Goal: Transaction & Acquisition: Purchase product/service

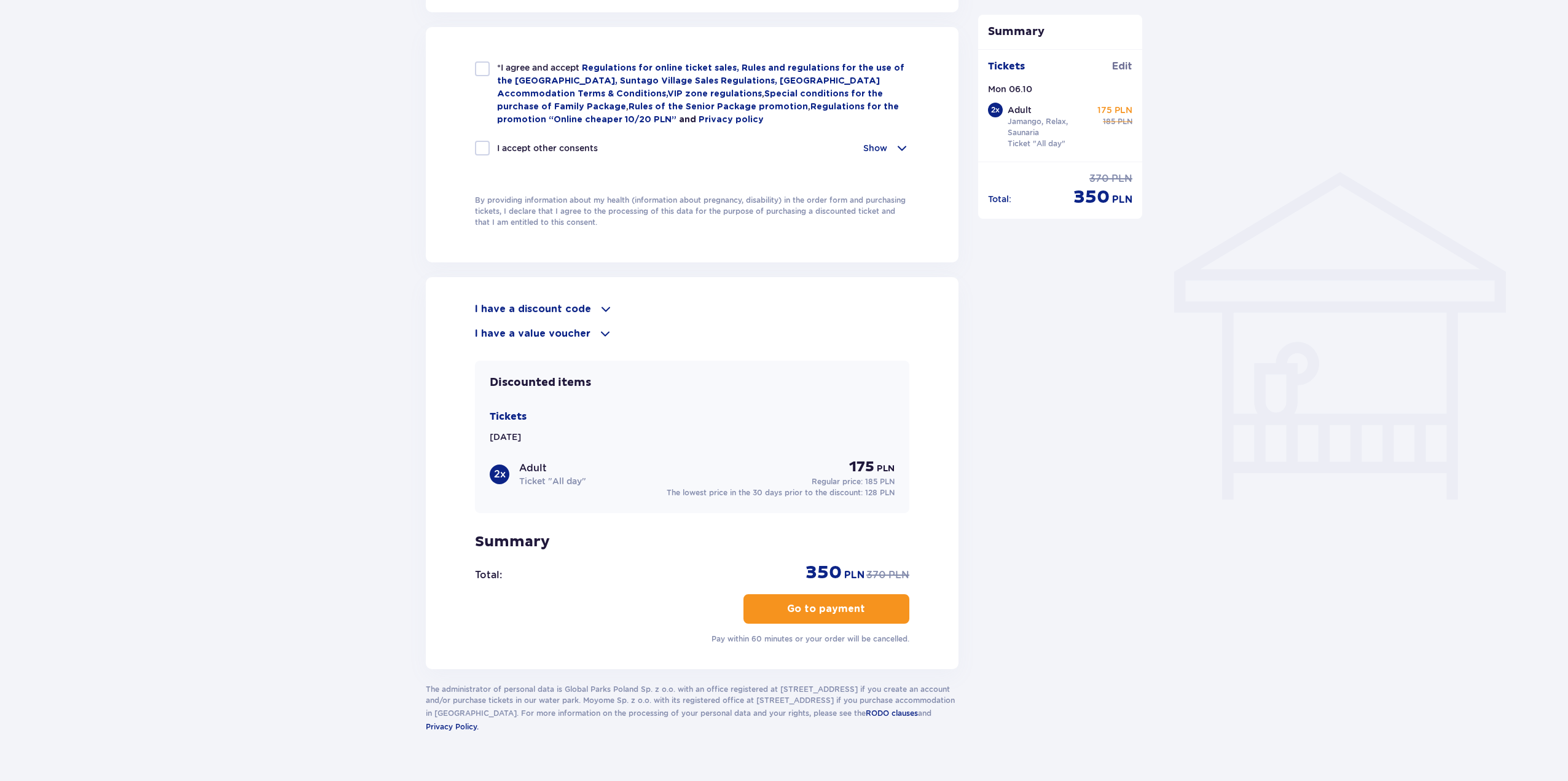
click at [599, 334] on span at bounding box center [605, 334] width 15 height 15
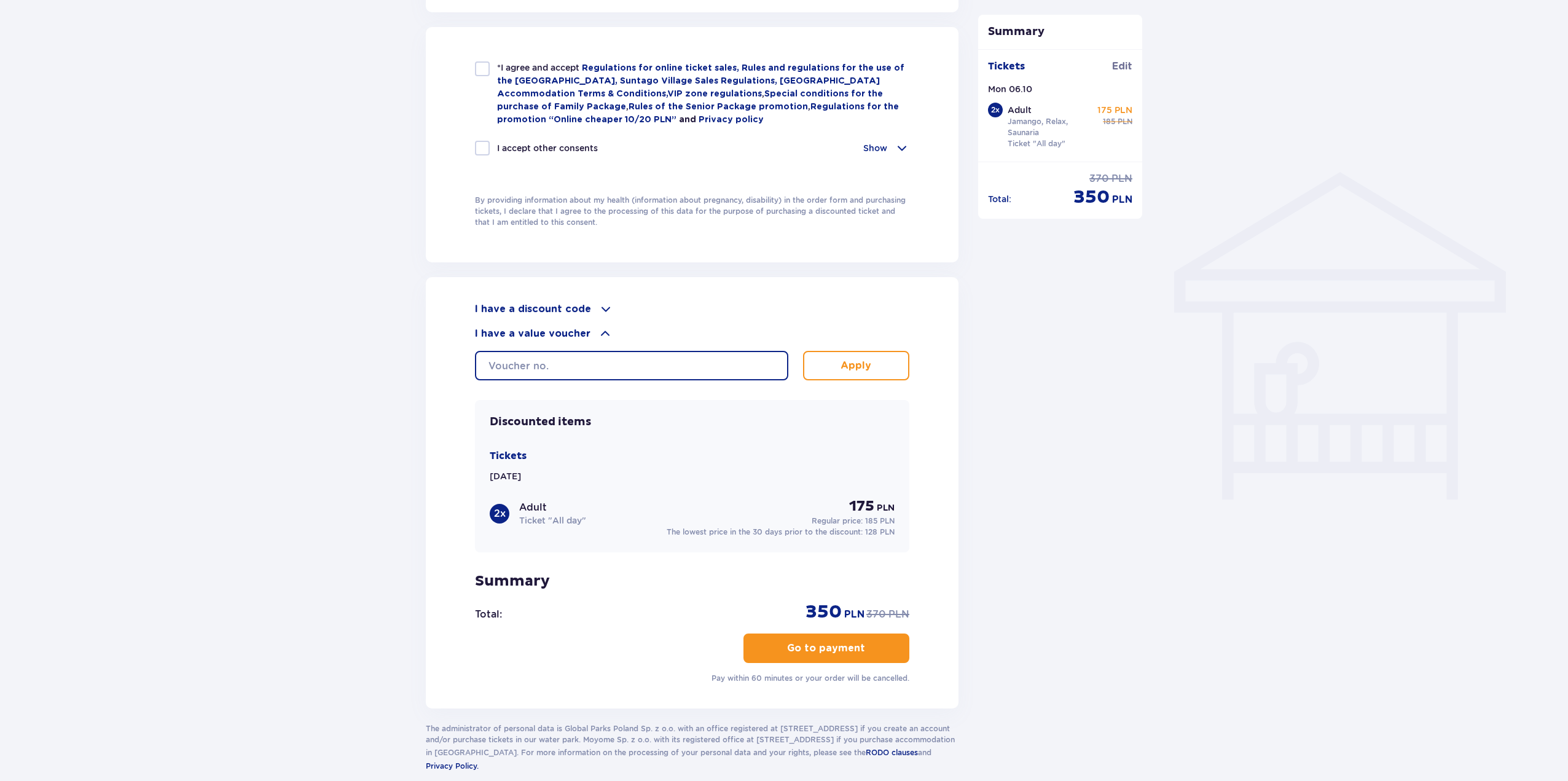
drag, startPoint x: 562, startPoint y: 370, endPoint x: 556, endPoint y: 366, distance: 7.2
click at [562, 370] on input "text" at bounding box center [631, 366] width 313 height 29
paste input "0680002075230829"
type input "0680002075230829"
click at [876, 366] on button "Apply" at bounding box center [856, 366] width 106 height 29
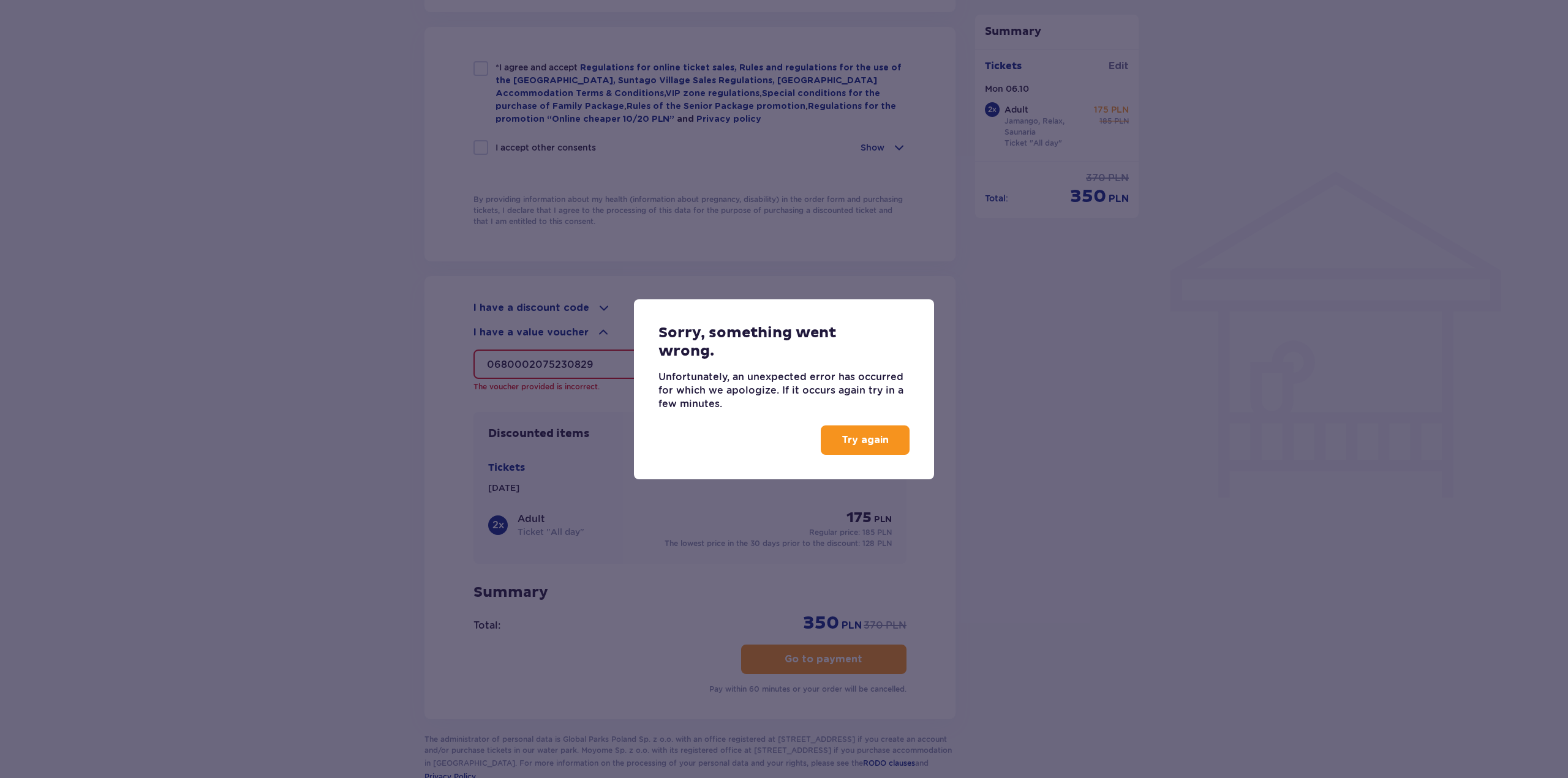
click at [927, 573] on div "Sorry, something went wrong. Unfortunately, an unexpected error has occurred fo…" at bounding box center [784, 389] width 1568 height 778
drag, startPoint x: 942, startPoint y: 542, endPoint x: 936, endPoint y: 489, distance: 53.3
click at [942, 542] on div "Sorry, something went wrong. Unfortunately, an unexpected error has occurred fo…" at bounding box center [784, 389] width 1568 height 778
drag, startPoint x: 870, startPoint y: 275, endPoint x: 851, endPoint y: 276, distance: 19.0
click at [871, 275] on div "Sorry, something went wrong. Unfortunately, an unexpected error has occurred fo…" at bounding box center [784, 389] width 1568 height 778
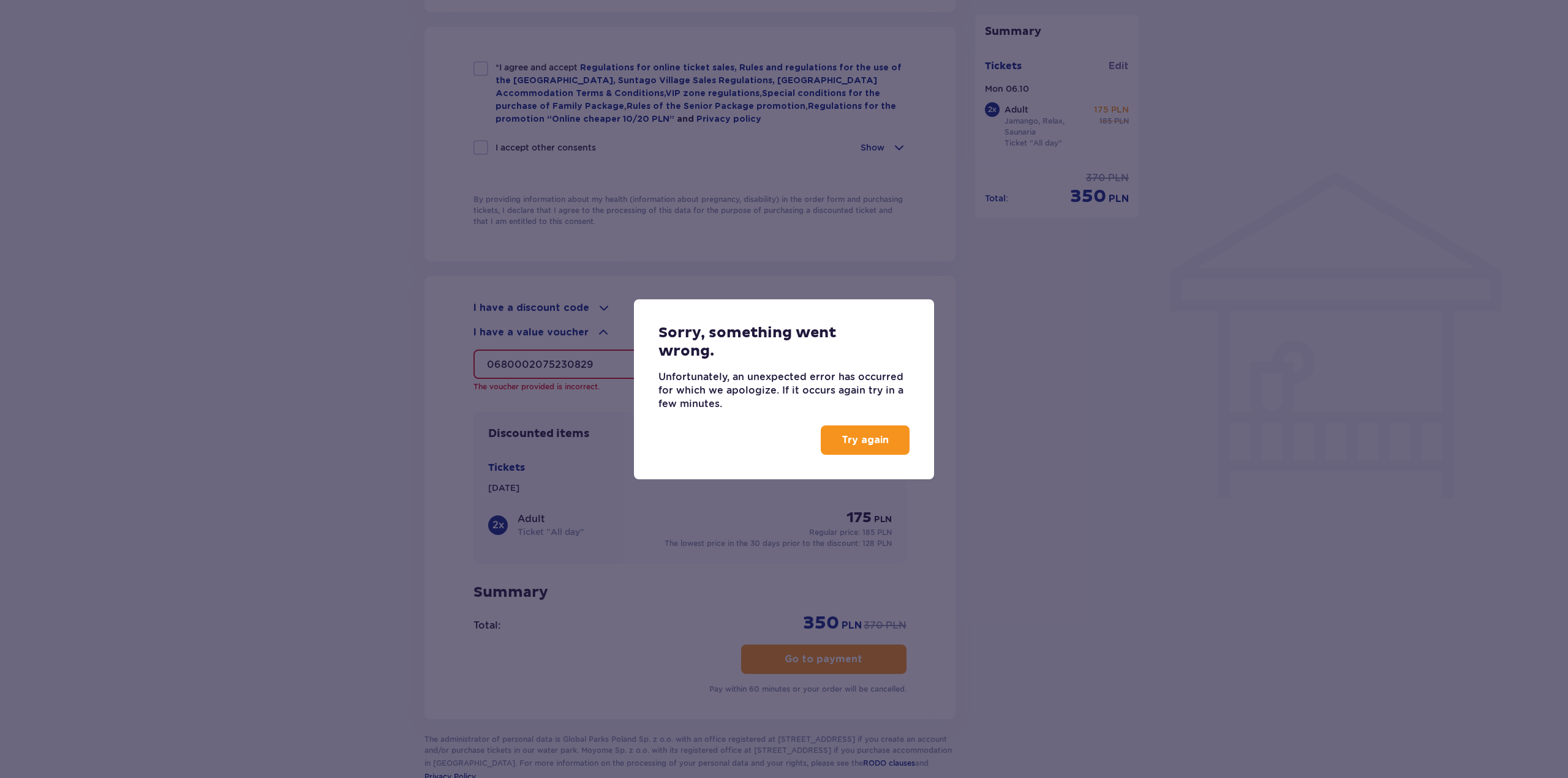
drag, startPoint x: 874, startPoint y: 441, endPoint x: 707, endPoint y: 415, distance: 169.0
click at [873, 441] on p "Try again" at bounding box center [865, 440] width 47 height 13
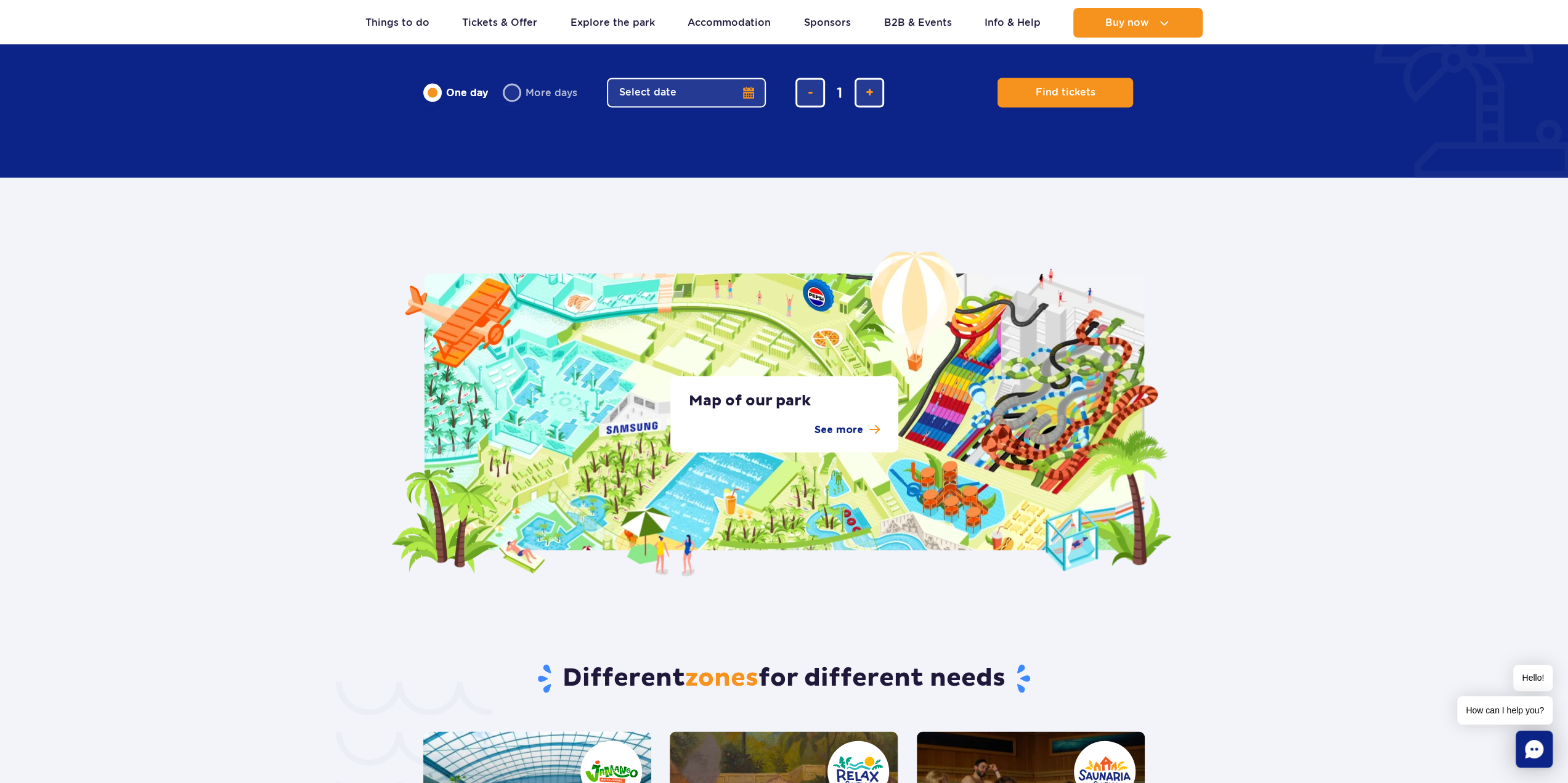
scroll to position [2218, 0]
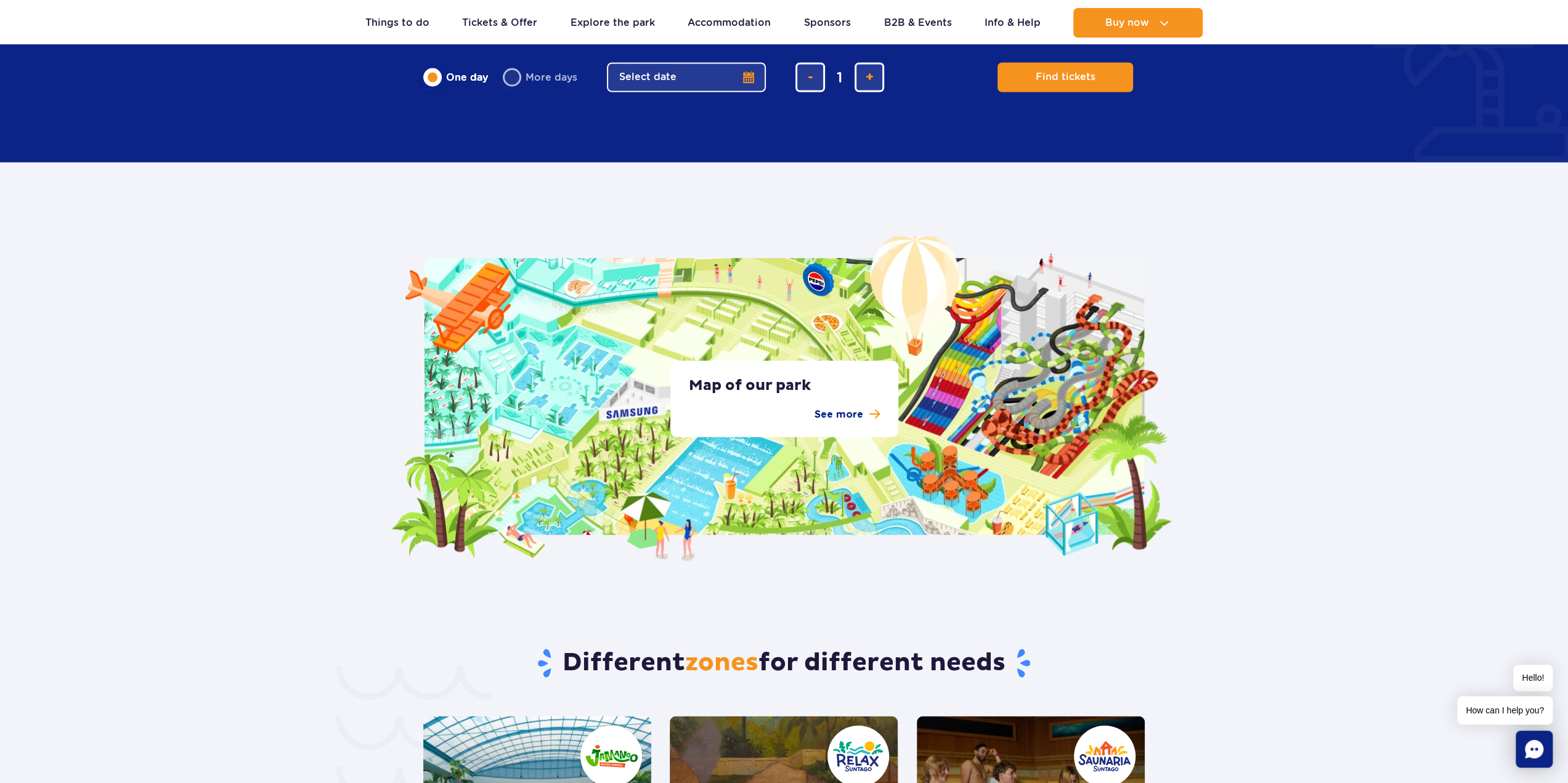
click at [771, 392] on p "Map of our park" at bounding box center [784, 385] width 191 height 18
click at [845, 415] on p "See more" at bounding box center [839, 414] width 49 height 15
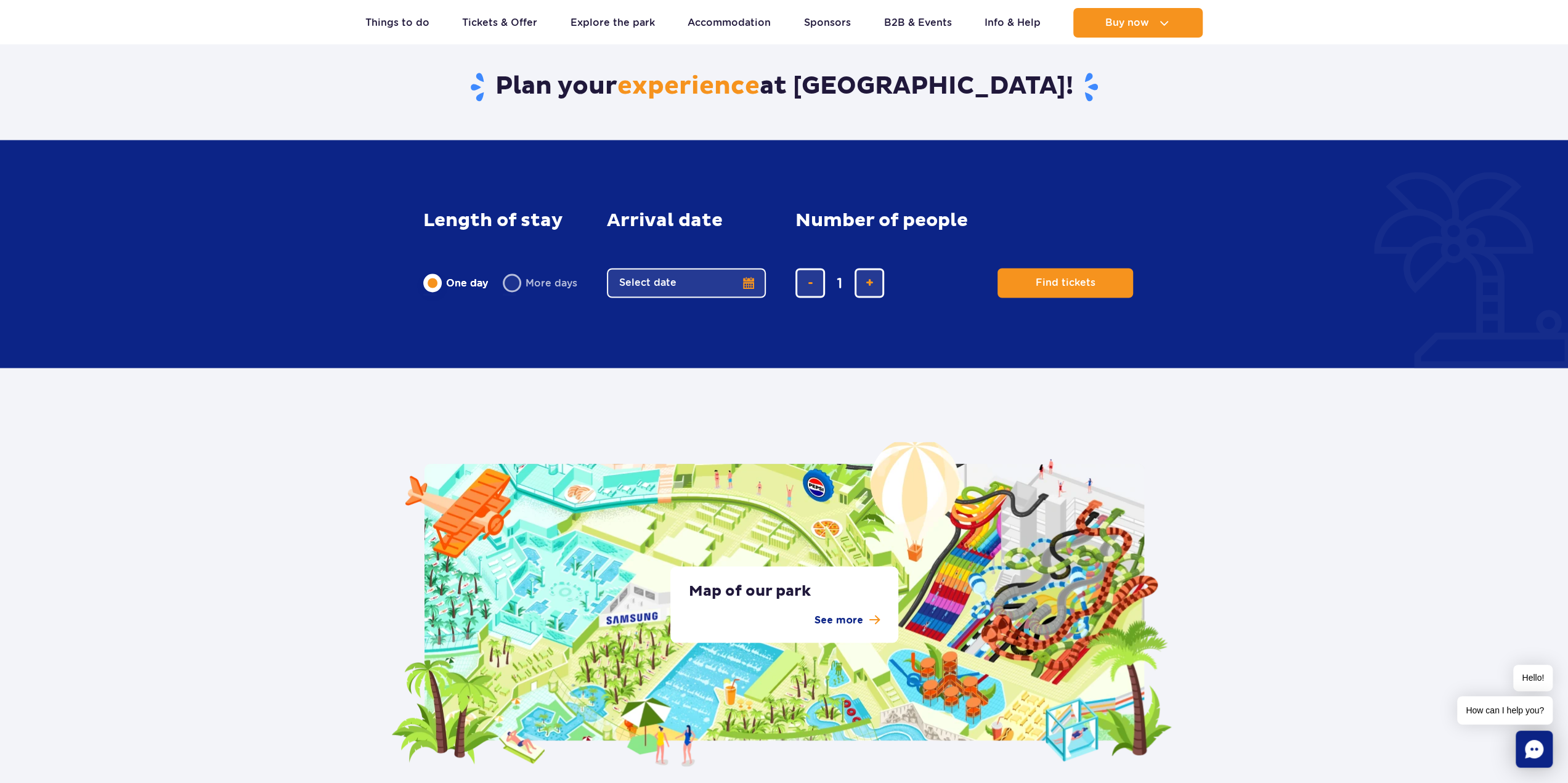
scroll to position [2095, 0]
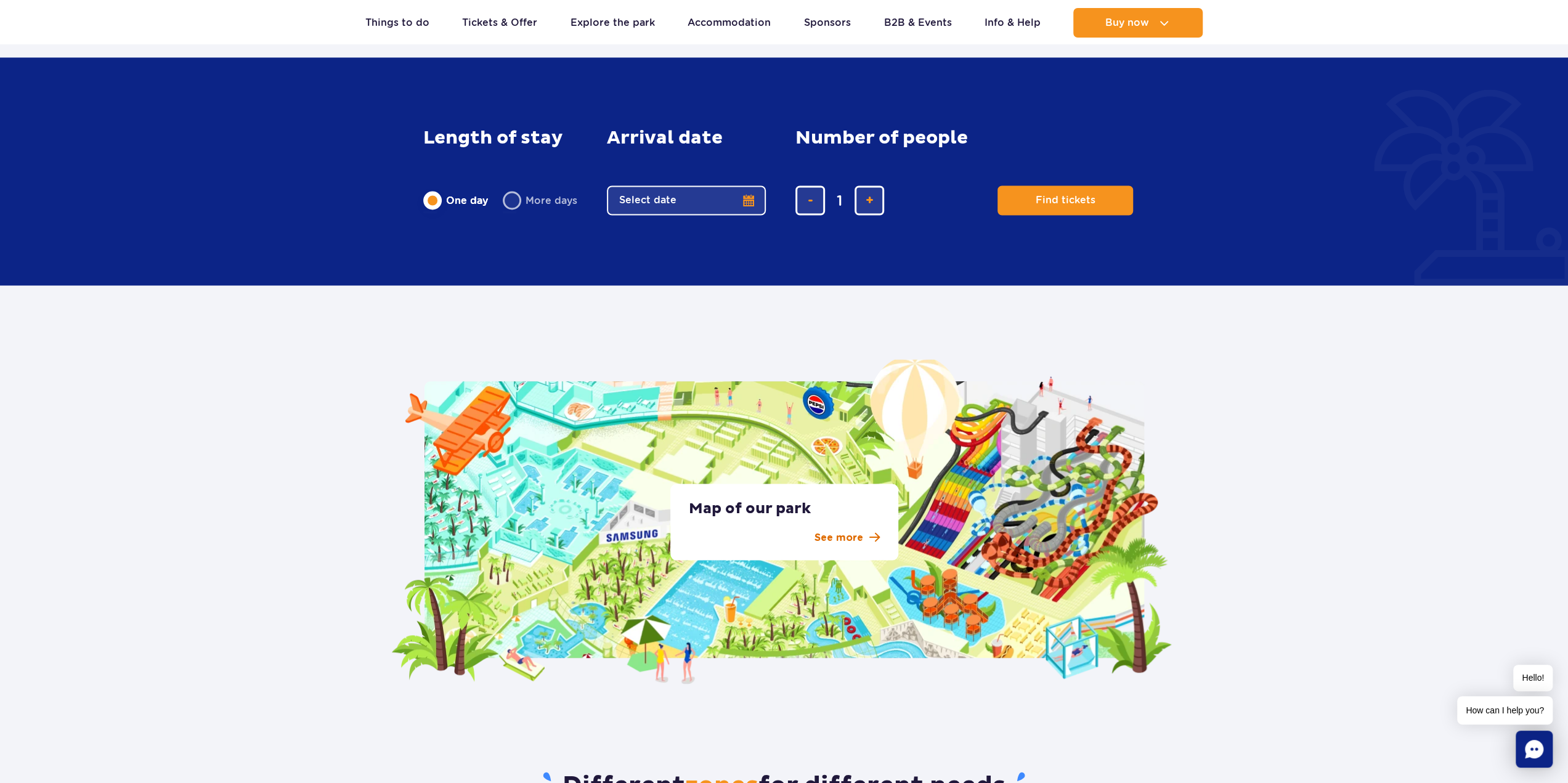
click at [848, 534] on p "See more" at bounding box center [839, 537] width 49 height 15
